Goal: Obtain resource: Download file/media

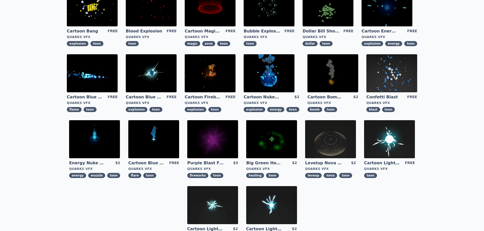
scroll to position [76, 0]
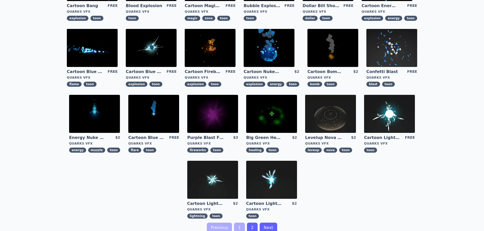
click at [216, 181] on img at bounding box center [212, 180] width 51 height 38
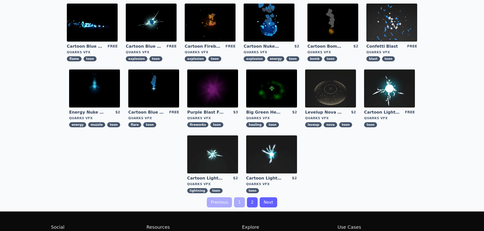
scroll to position [152, 0]
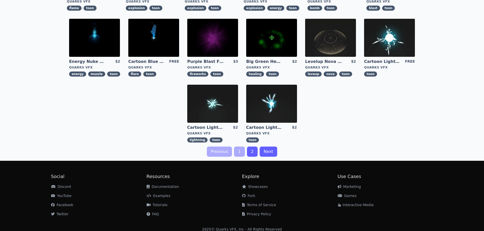
click at [285, 106] on img at bounding box center [271, 104] width 51 height 38
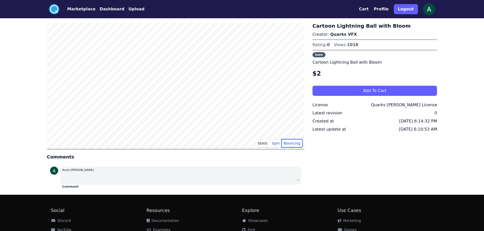
click at [293, 143] on button "Bouncing" at bounding box center [291, 144] width 21 height 8
click at [263, 143] on button "Static" at bounding box center [262, 144] width 14 height 8
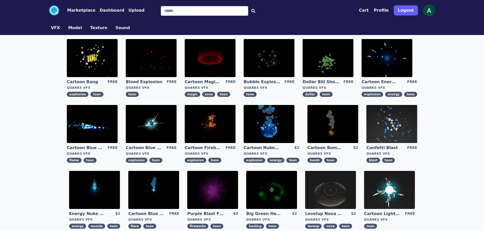
scroll to position [102, 0]
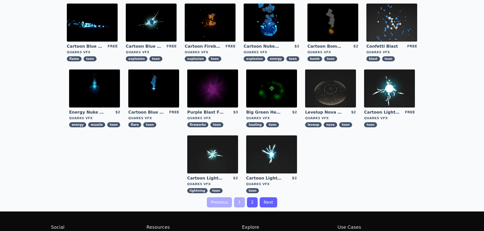
click at [401, 90] on img at bounding box center [389, 89] width 51 height 38
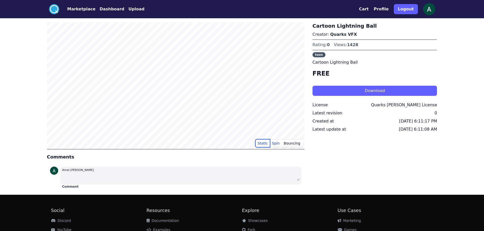
click at [264, 142] on button "Static" at bounding box center [262, 144] width 14 height 8
click at [353, 91] on button "Download" at bounding box center [374, 91] width 125 height 10
